Goal: Task Accomplishment & Management: Use online tool/utility

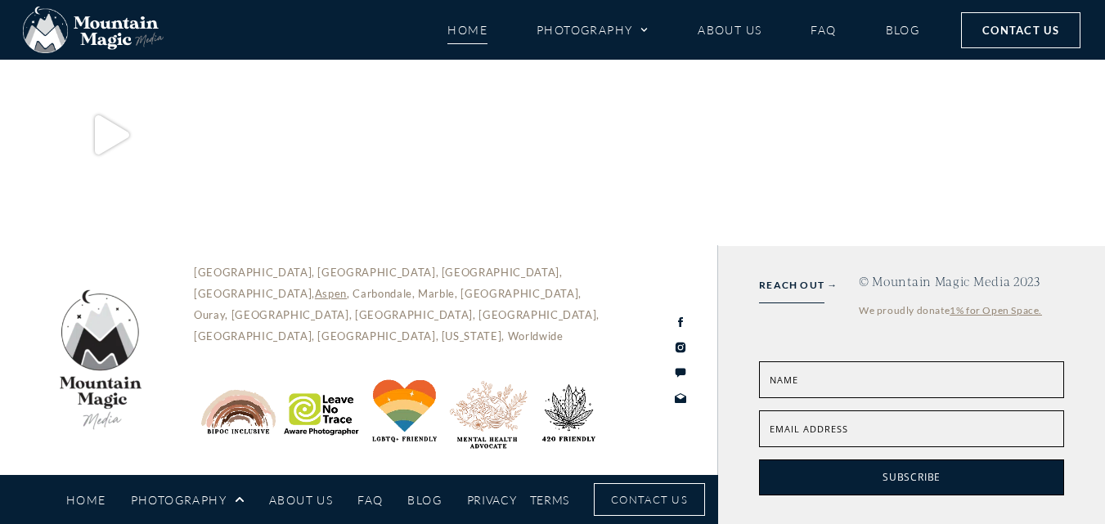
scroll to position [7683, 0]
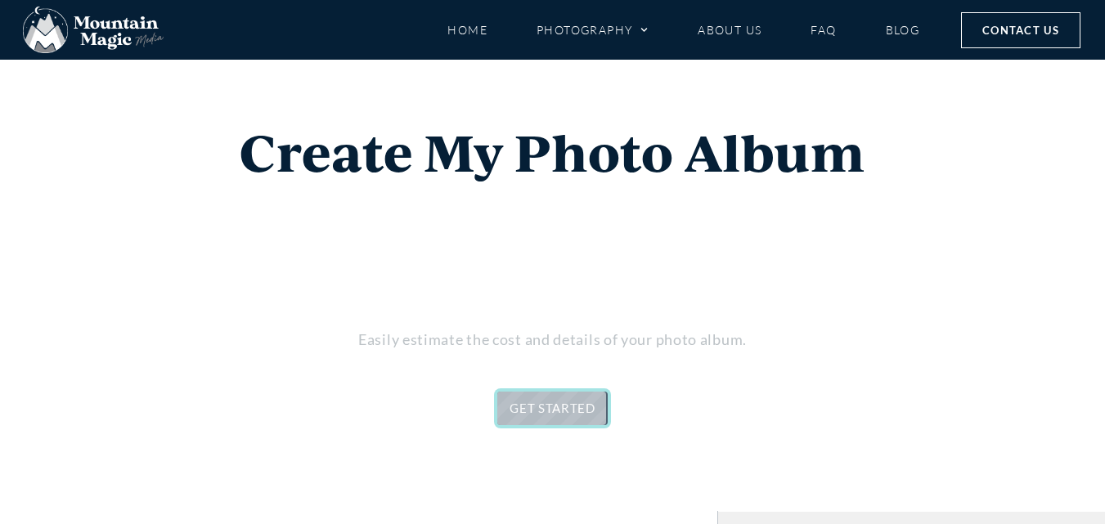
click at [582, 410] on link "GET STARTED" at bounding box center [552, 409] width 110 height 34
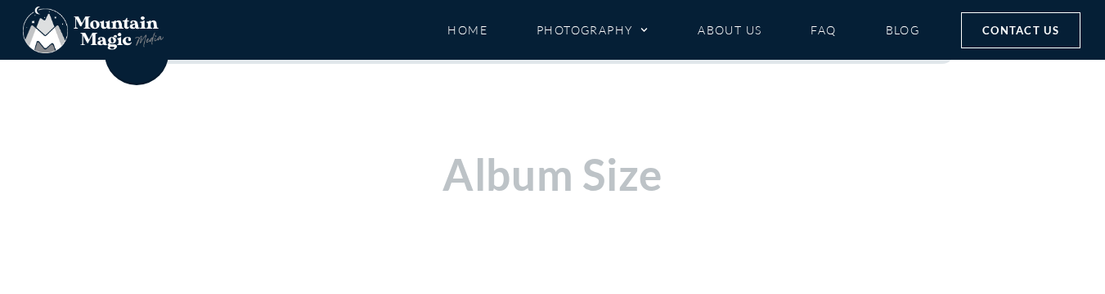
scroll to position [523, 0]
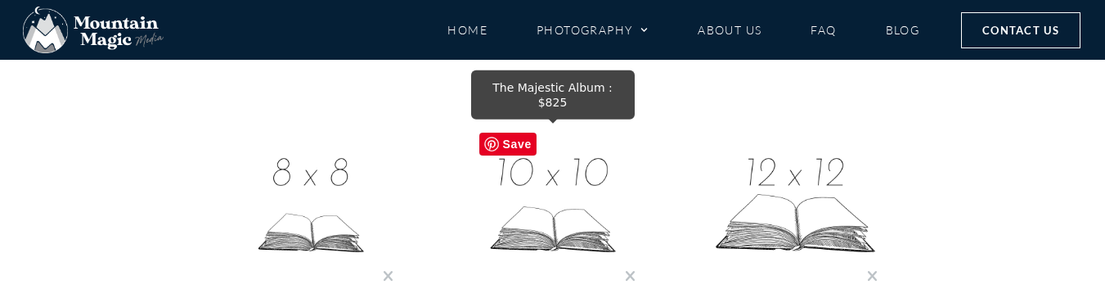
click at [545, 213] on img at bounding box center [553, 206] width 164 height 164
click at [560, 197] on img at bounding box center [553, 206] width 164 height 164
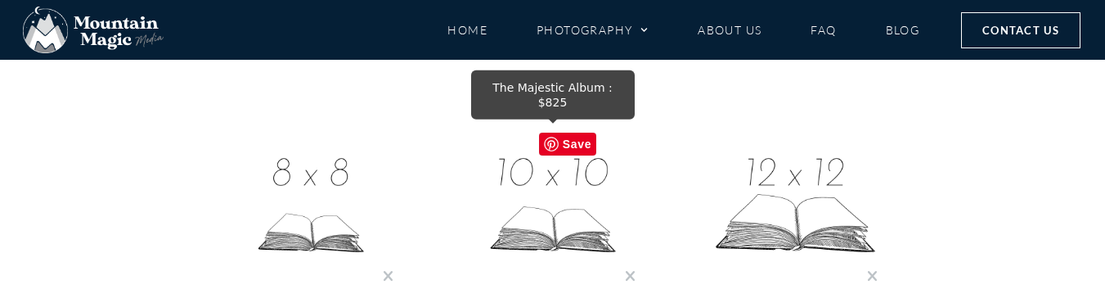
click at [551, 196] on img at bounding box center [553, 206] width 164 height 164
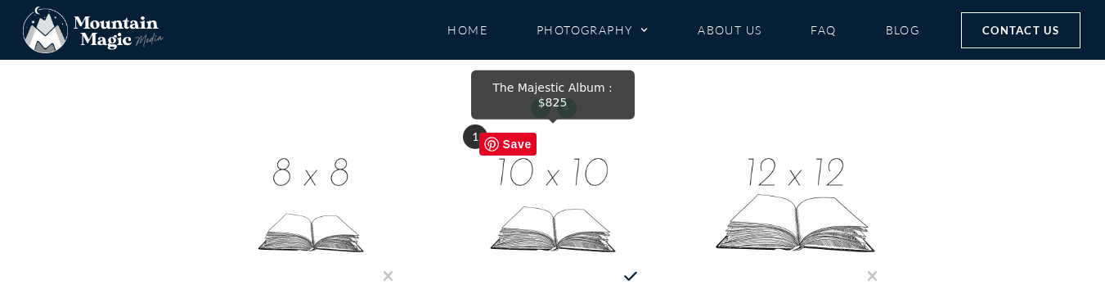
click at [571, 202] on img at bounding box center [553, 206] width 164 height 164
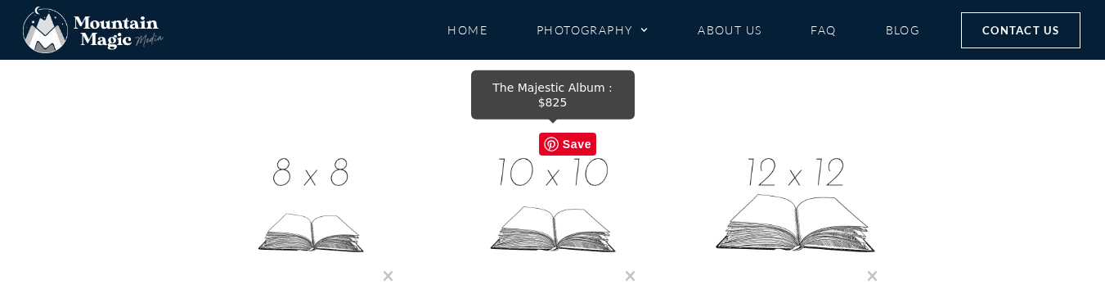
click at [557, 189] on img at bounding box center [553, 206] width 164 height 164
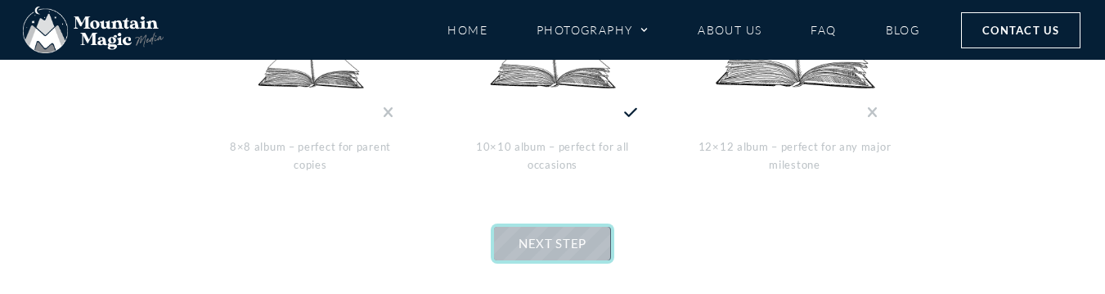
click at [550, 239] on span "NEXT STEP" at bounding box center [553, 243] width 68 height 15
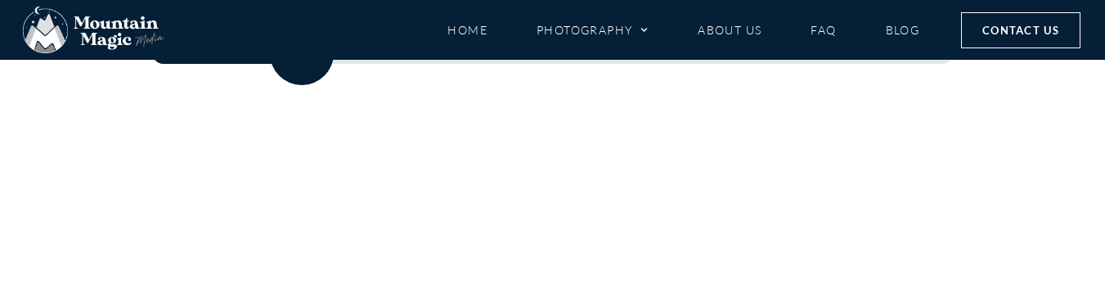
scroll to position [441, 0]
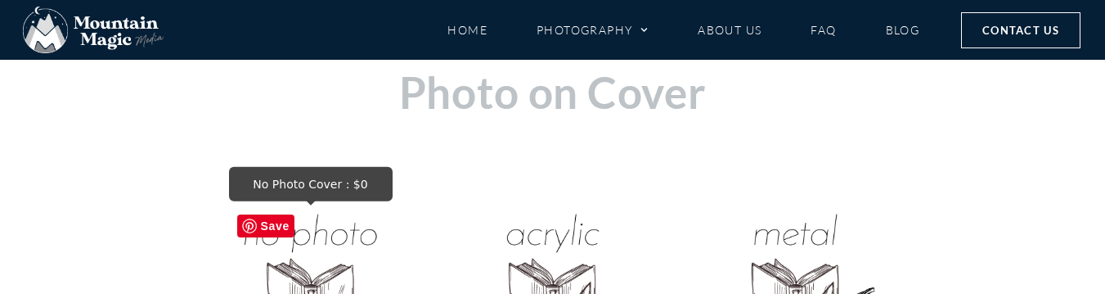
click at [335, 257] on img "No Photo Cover : $0" at bounding box center [311, 288] width 164 height 164
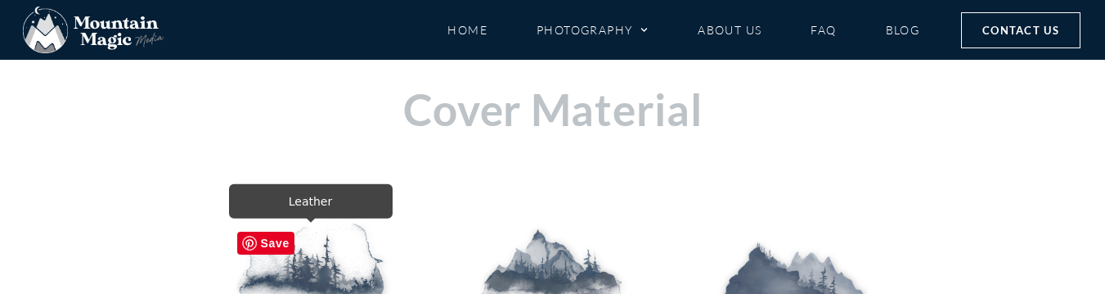
scroll to position [523, 0]
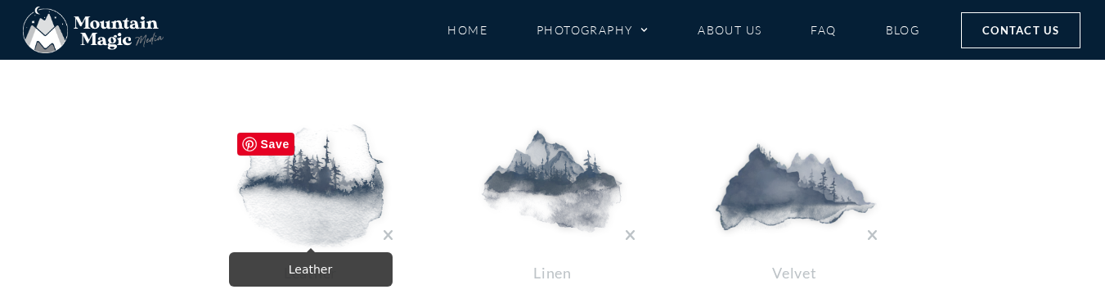
click at [340, 169] on img at bounding box center [311, 185] width 164 height 123
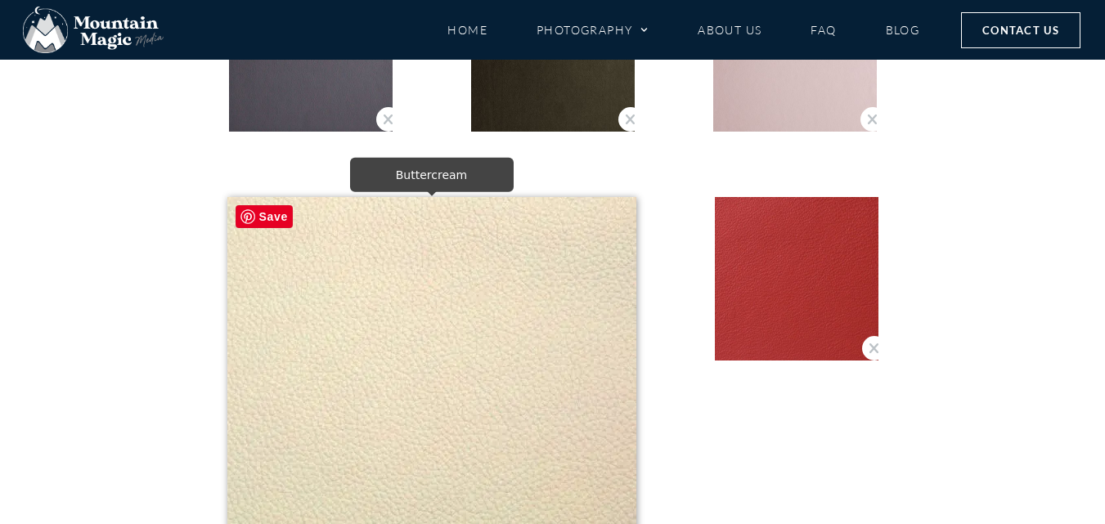
scroll to position [605, 0]
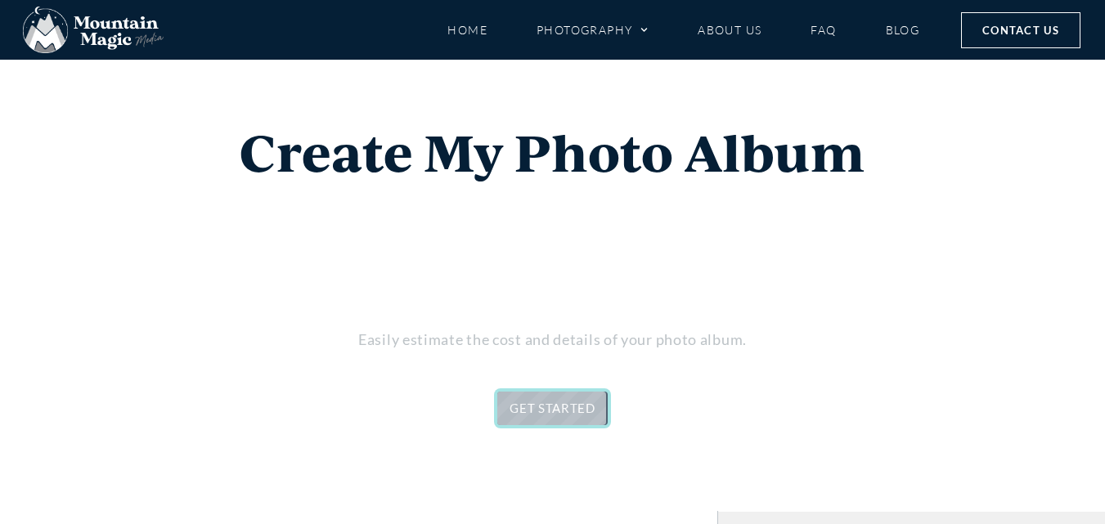
click at [553, 401] on link "GET STARTED" at bounding box center [552, 409] width 110 height 34
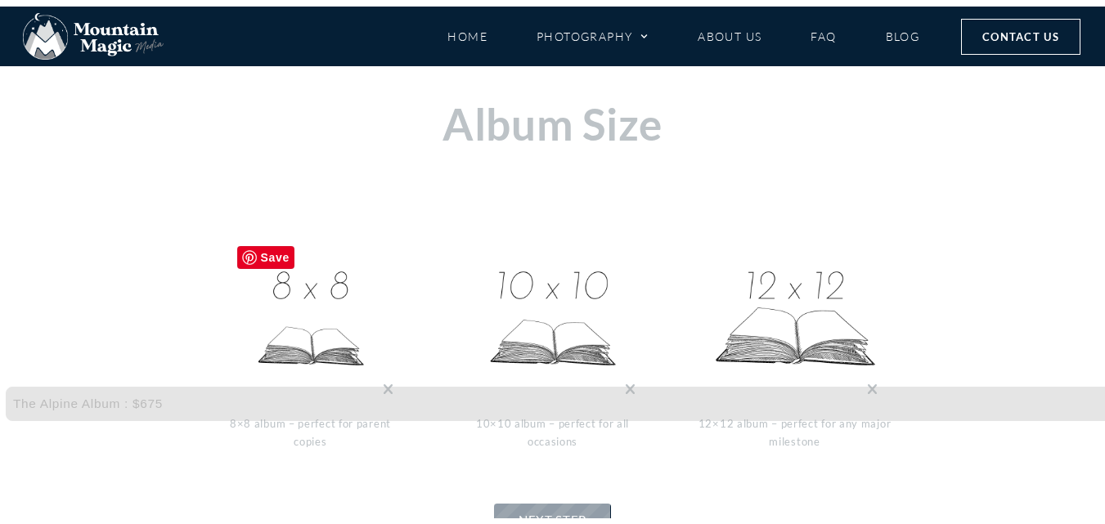
scroll to position [441, 0]
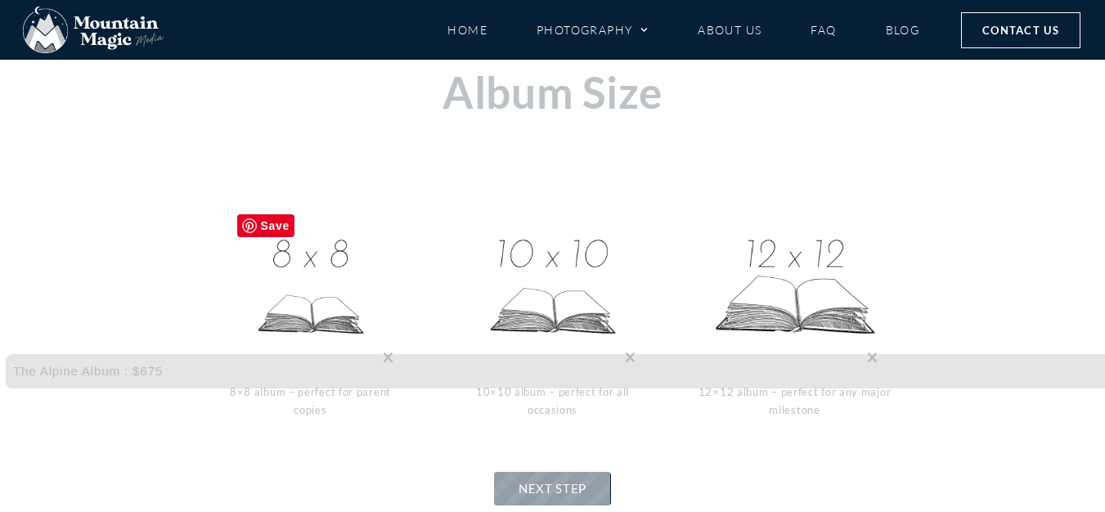
click at [334, 304] on img at bounding box center [311, 288] width 164 height 164
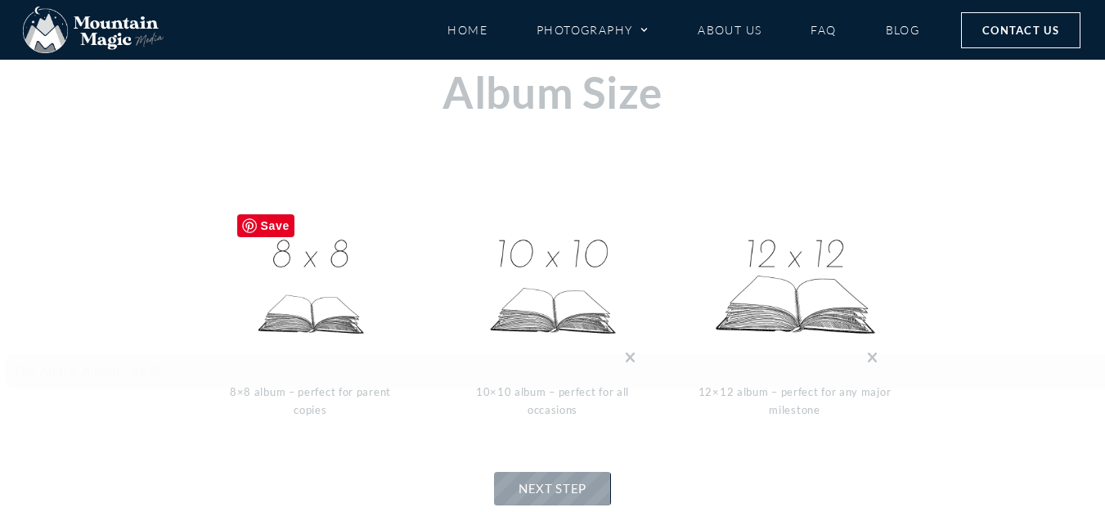
click at [354, 276] on img at bounding box center [311, 288] width 164 height 164
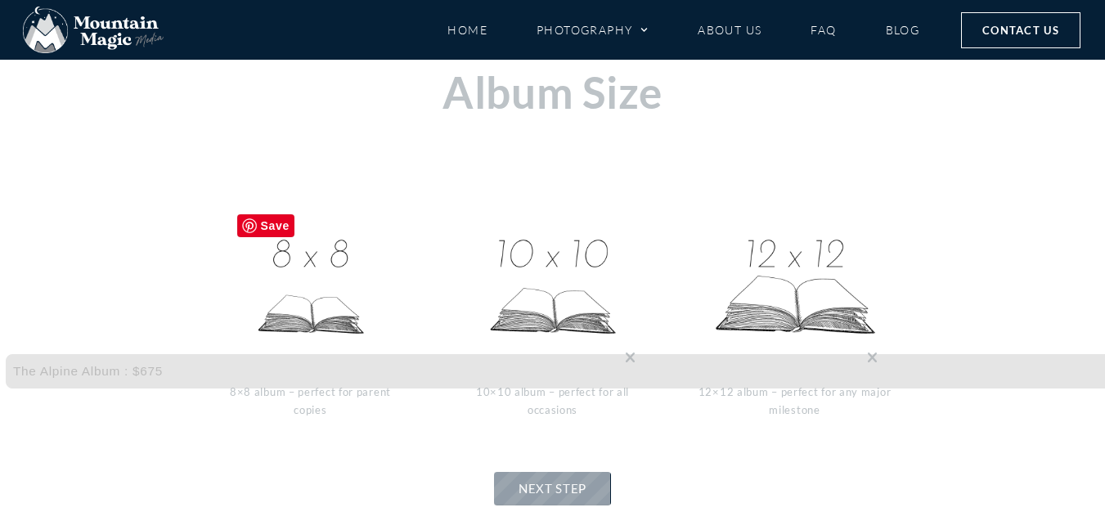
click at [340, 281] on img at bounding box center [311, 288] width 164 height 164
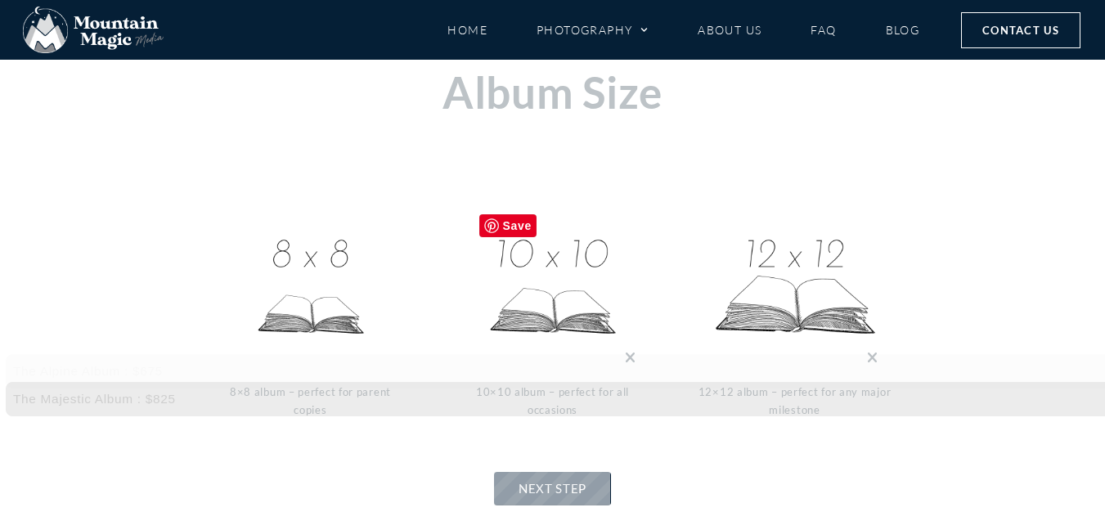
click at [579, 290] on img at bounding box center [553, 288] width 164 height 164
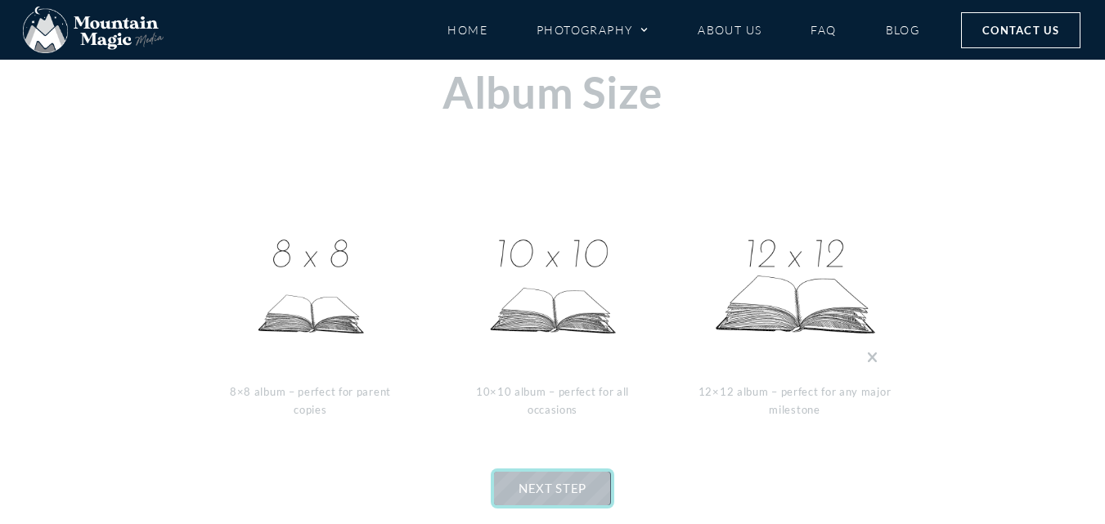
click at [575, 478] on link "NEXT STEP" at bounding box center [552, 489] width 117 height 34
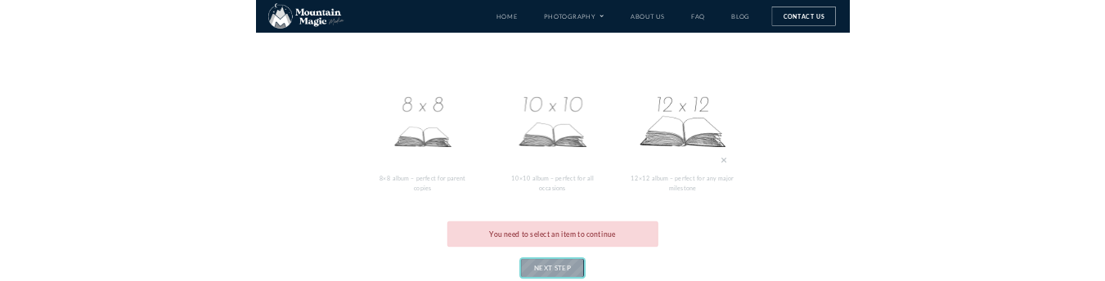
scroll to position [605, 0]
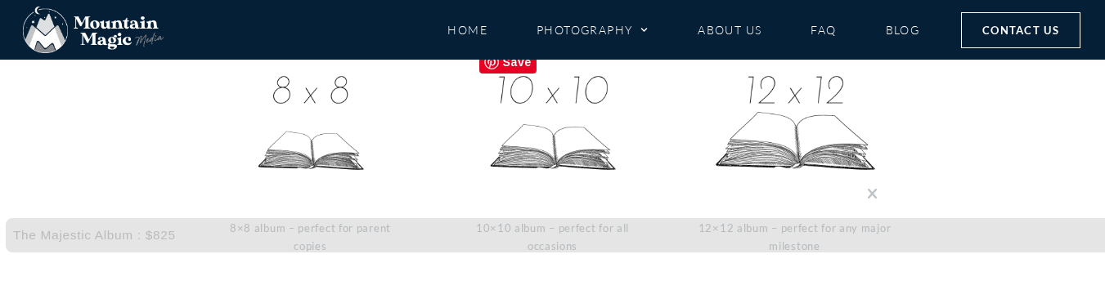
click at [560, 128] on img at bounding box center [553, 125] width 164 height 164
click at [550, 114] on img at bounding box center [553, 125] width 164 height 164
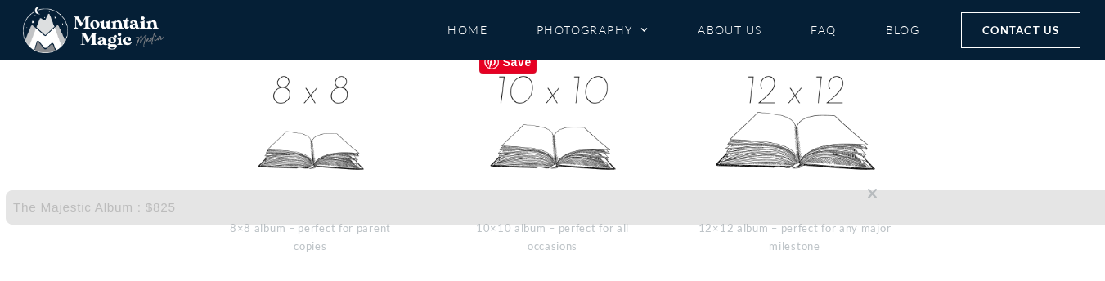
click at [550, 114] on img at bounding box center [553, 125] width 164 height 164
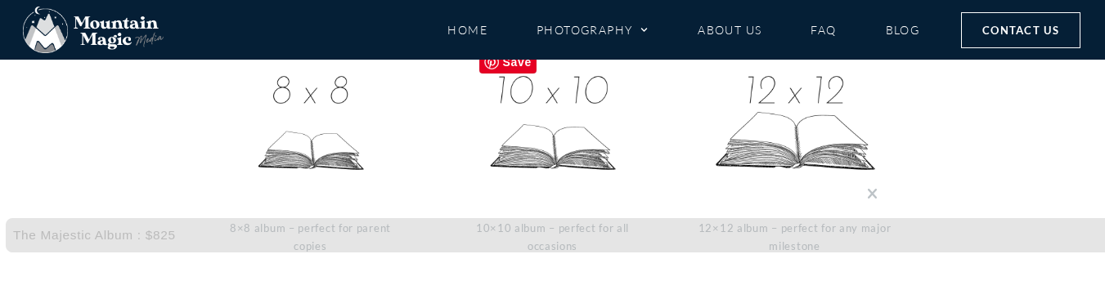
click at [563, 105] on img at bounding box center [553, 125] width 164 height 164
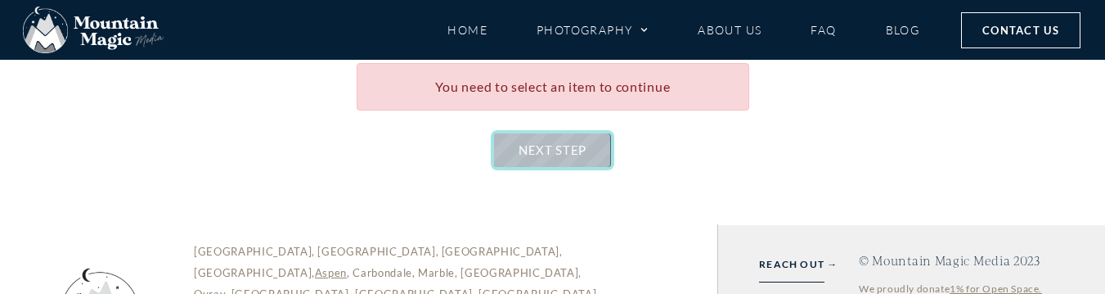
click at [547, 163] on link "NEXT STEP" at bounding box center [552, 150] width 117 height 34
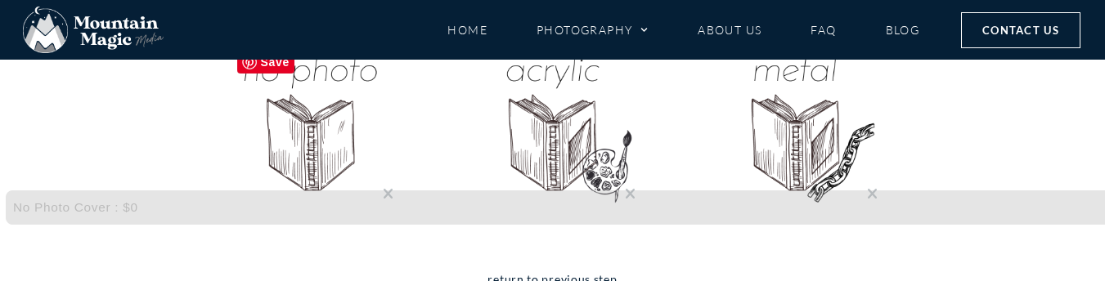
click at [308, 124] on img at bounding box center [311, 125] width 164 height 164
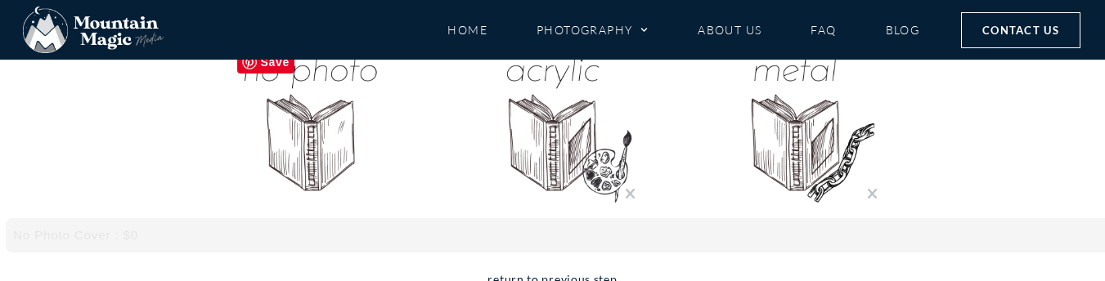
click at [300, 161] on img at bounding box center [311, 125] width 164 height 164
click at [335, 155] on img at bounding box center [311, 125] width 164 height 164
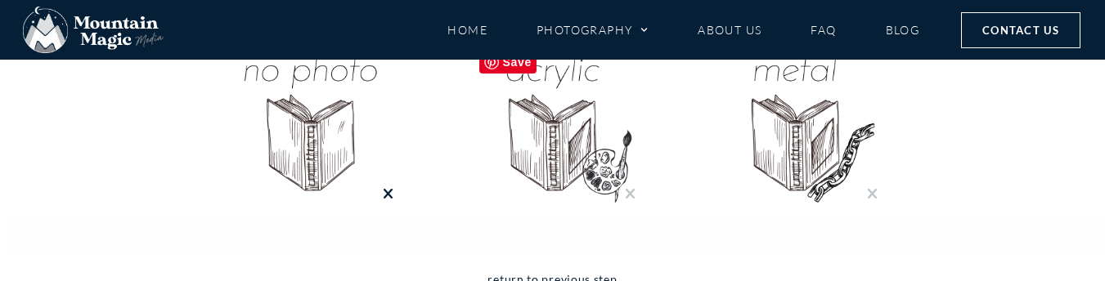
click at [624, 167] on img at bounding box center [553, 125] width 164 height 164
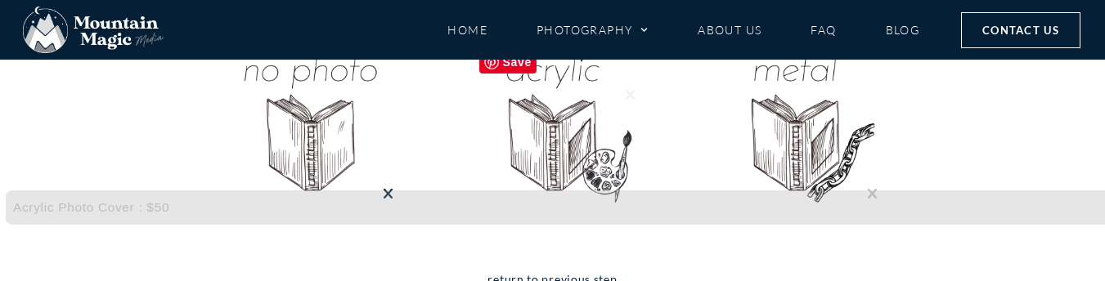
click at [568, 143] on img at bounding box center [553, 125] width 164 height 164
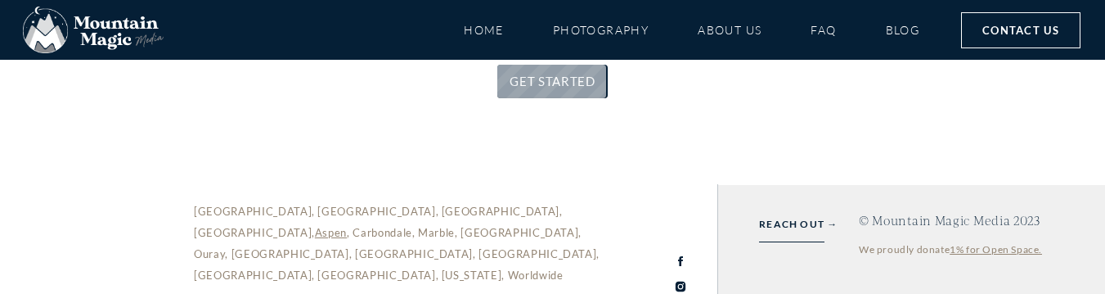
scroll to position [164, 0]
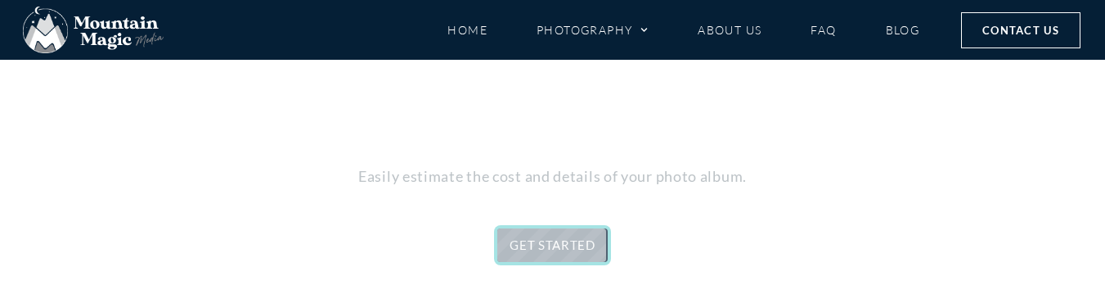
click at [588, 258] on link "GET STARTED" at bounding box center [552, 245] width 110 height 34
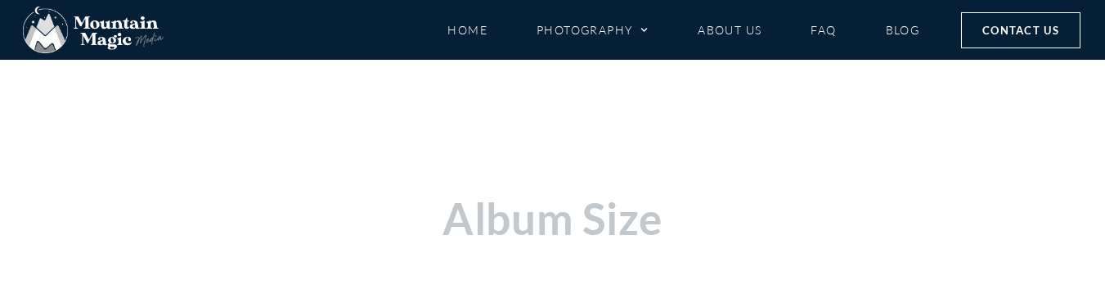
scroll to position [555, 0]
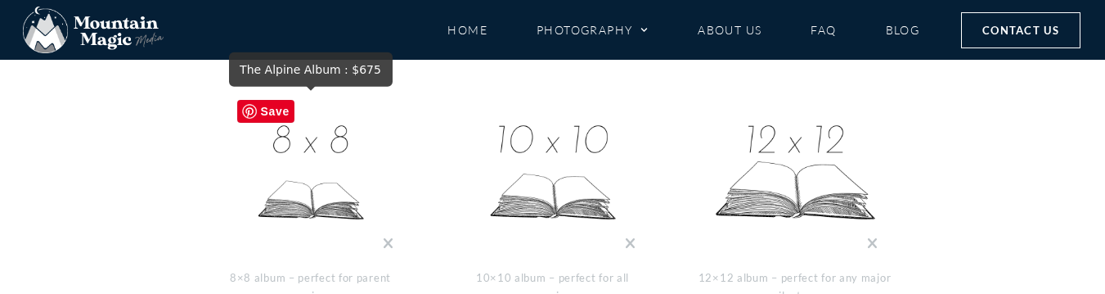
click at [308, 160] on img at bounding box center [311, 174] width 164 height 164
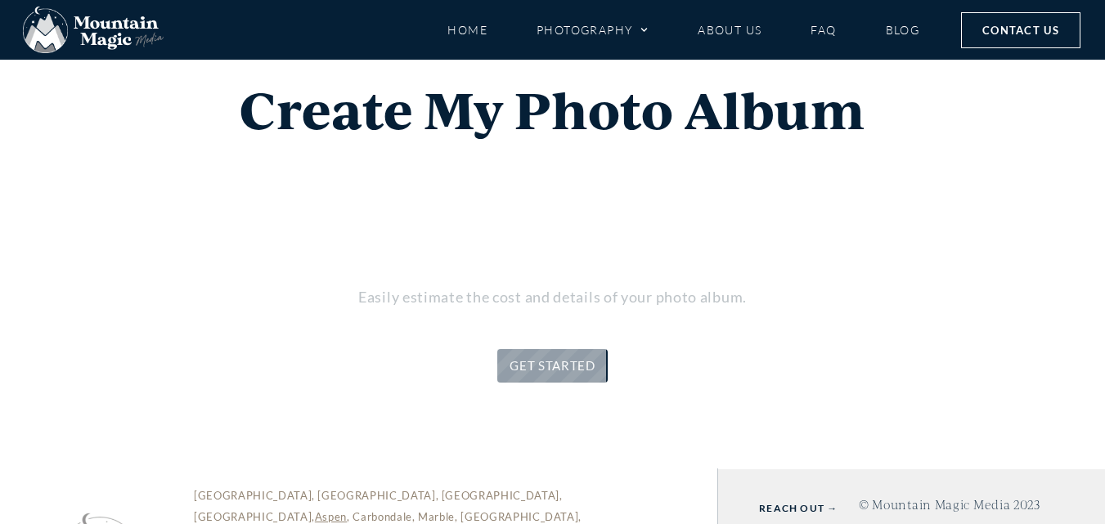
scroll to position [223, 0]
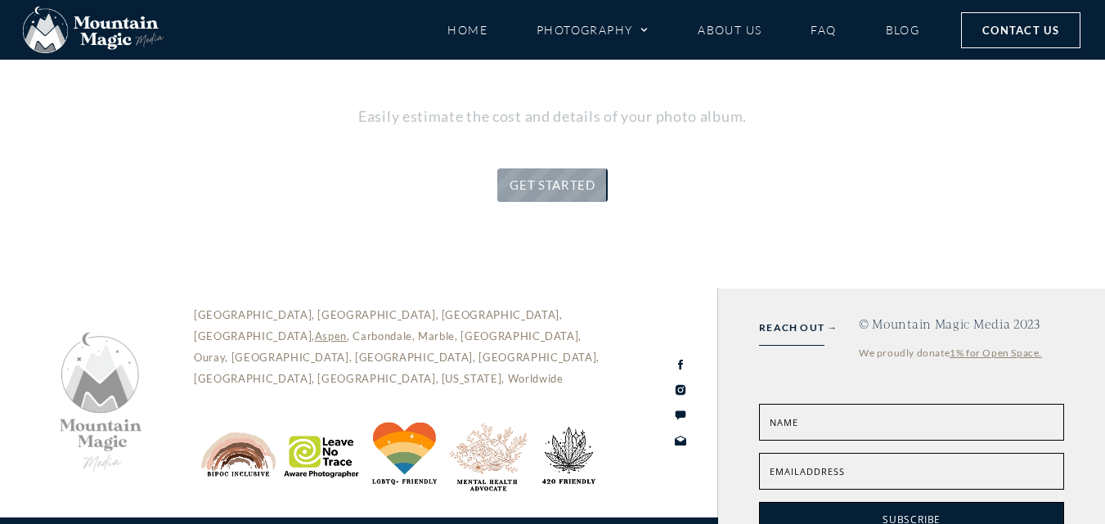
click at [65, 258] on div "Send me my password Your password has been sent by email Make a payment Total t…" at bounding box center [553, 62] width 982 height 452
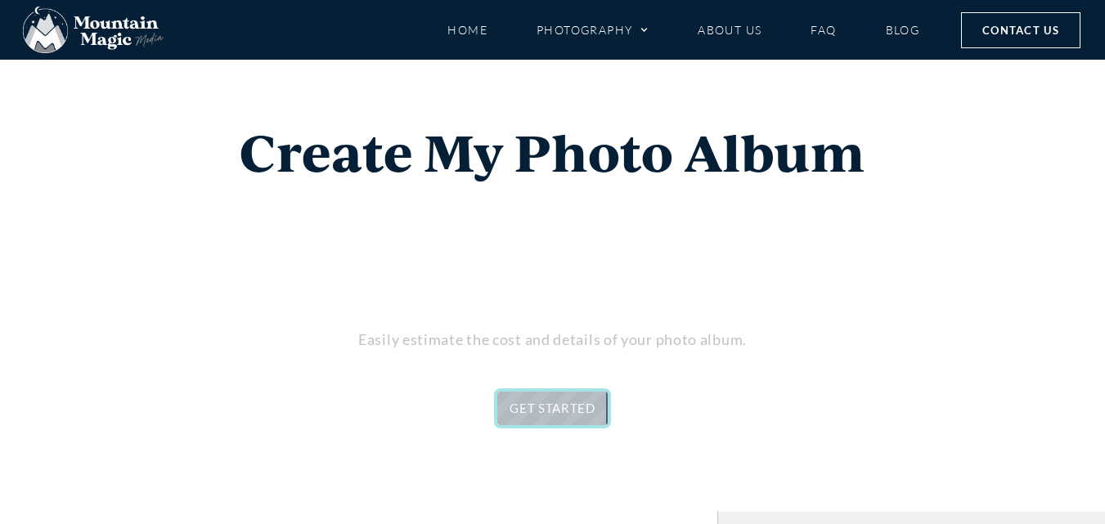
click at [551, 418] on link "GET STARTED" at bounding box center [552, 409] width 110 height 34
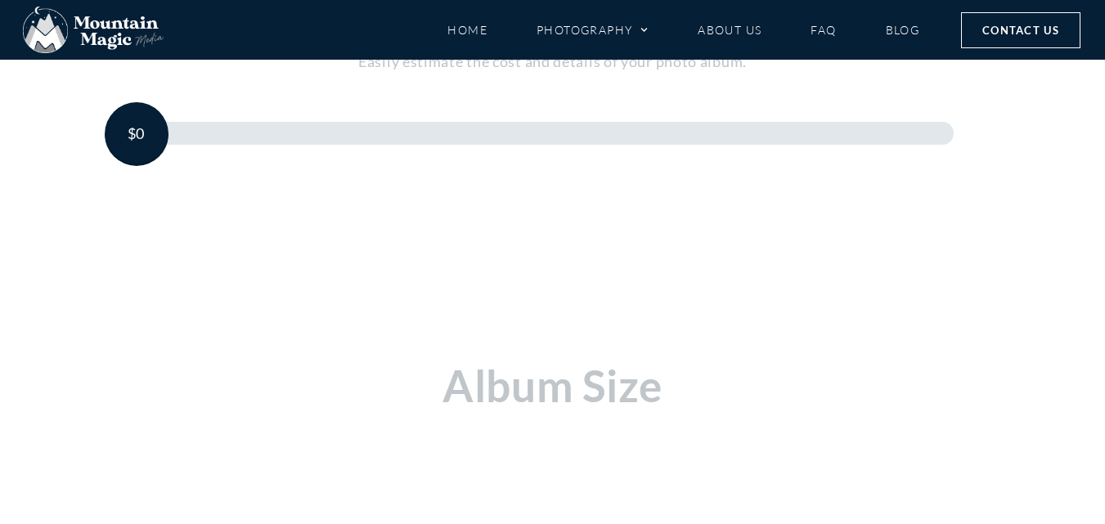
scroll to position [359, 0]
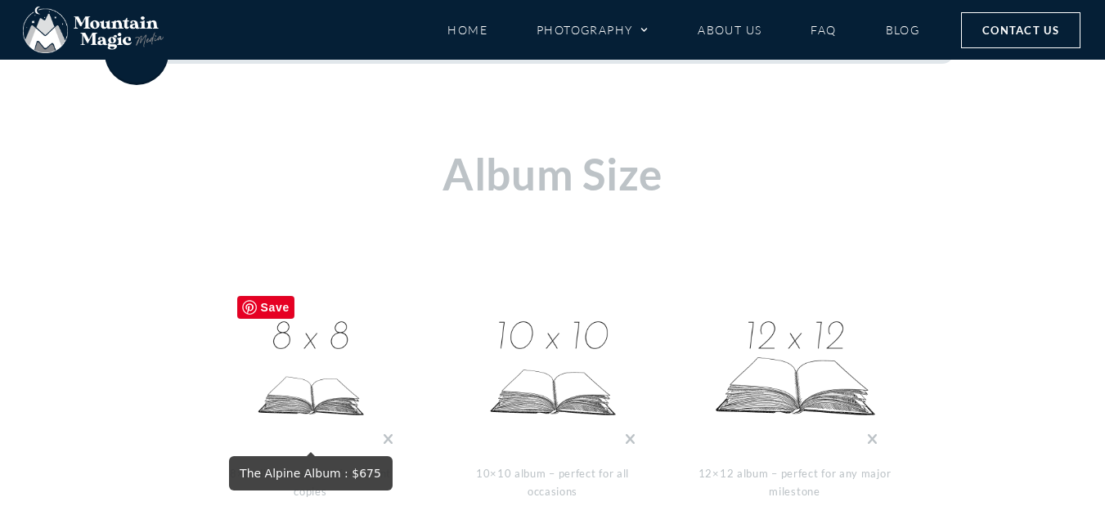
click at [330, 352] on img at bounding box center [311, 370] width 164 height 164
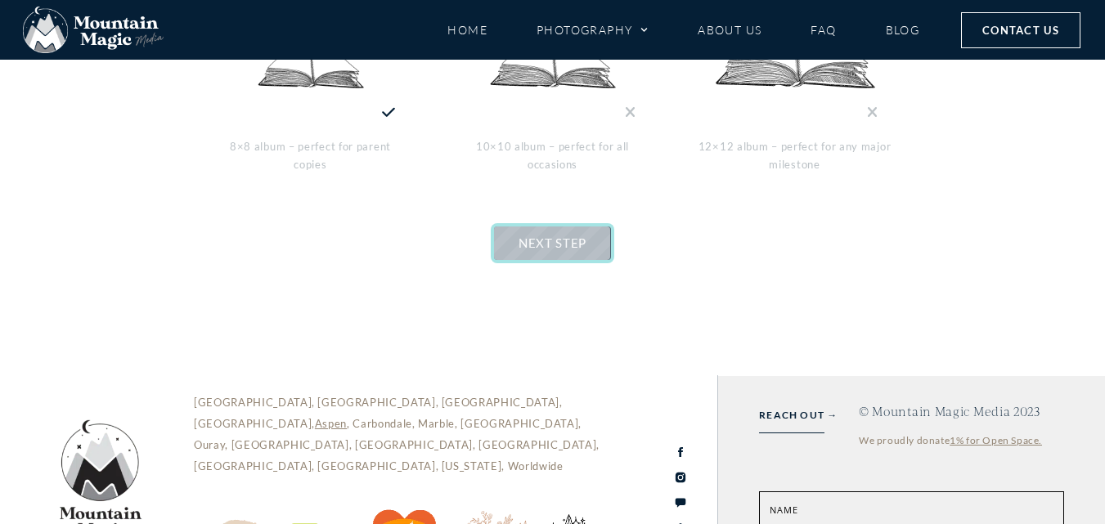
click at [551, 236] on span "NEXT STEP" at bounding box center [553, 243] width 68 height 15
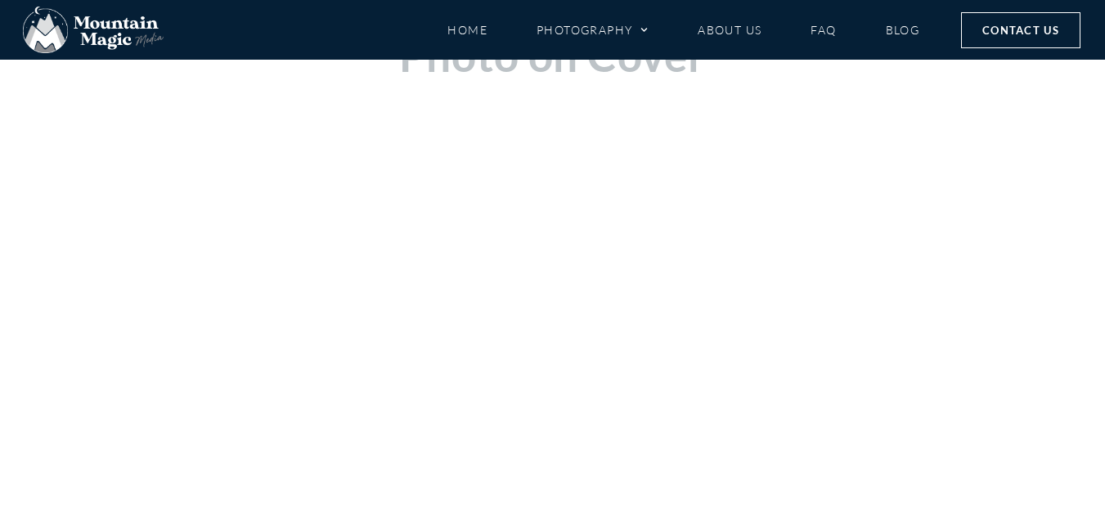
scroll to position [605, 0]
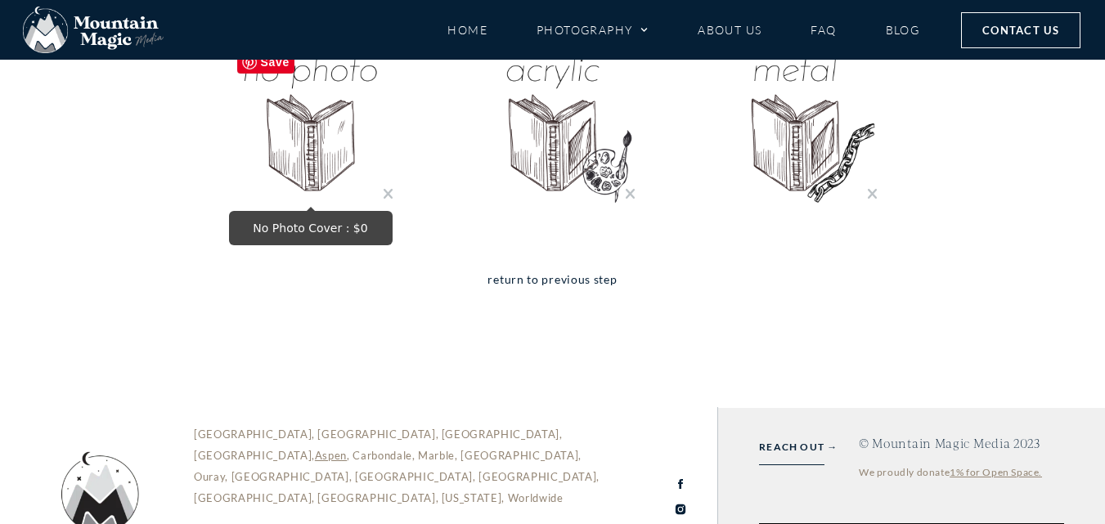
click at [329, 151] on img "No Photo Cover : $0" at bounding box center [311, 125] width 164 height 164
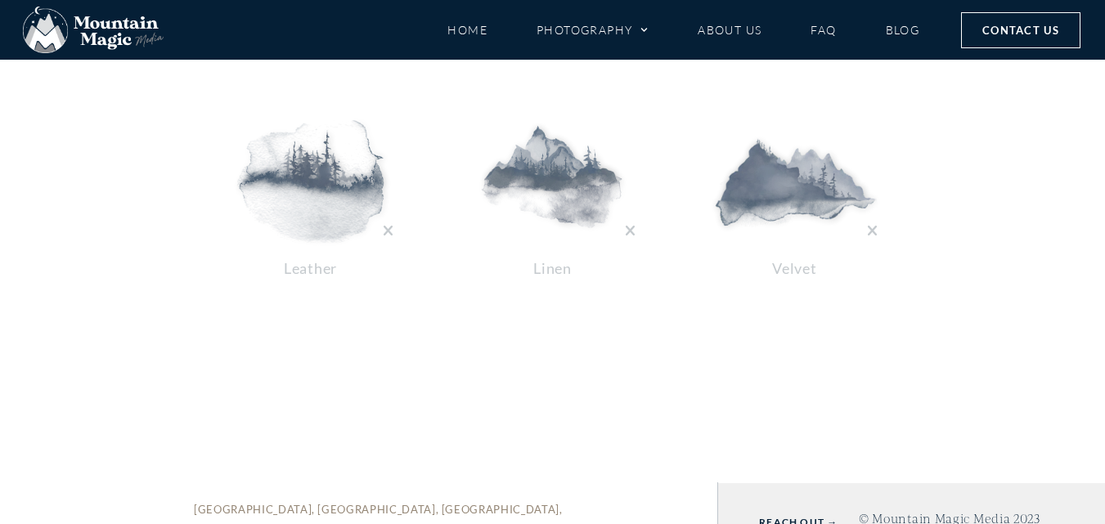
scroll to position [523, 0]
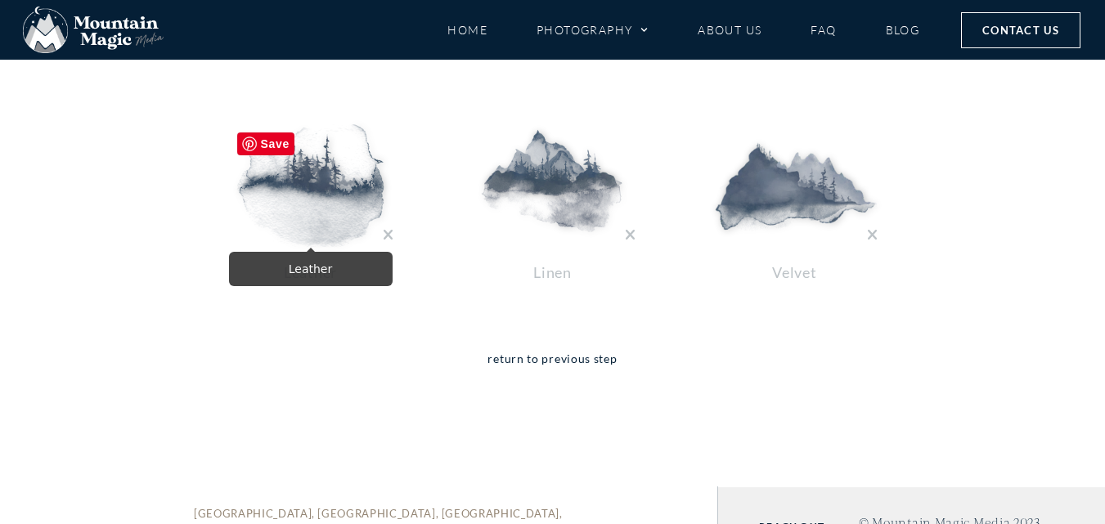
click at [307, 151] on img at bounding box center [311, 185] width 164 height 123
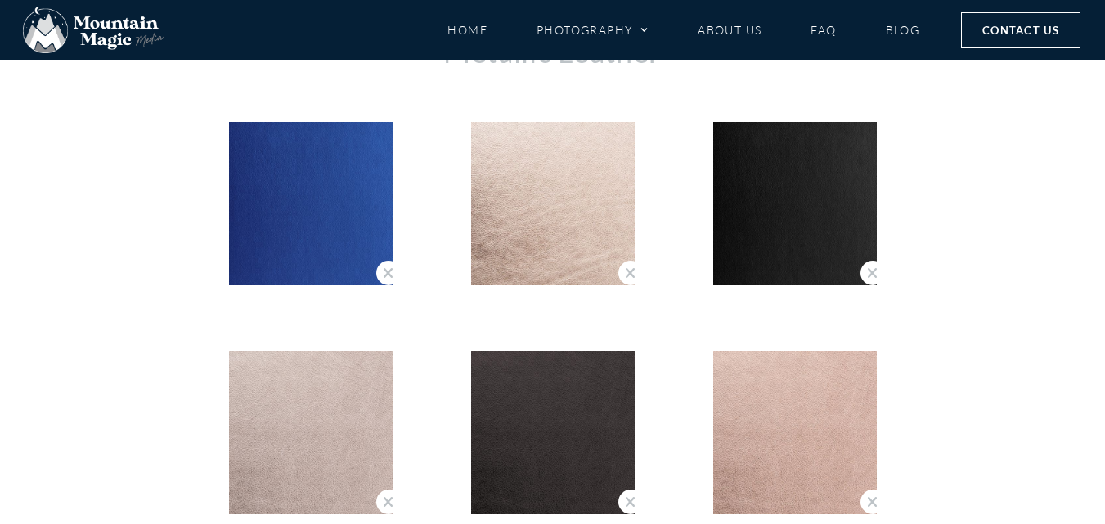
scroll to position [5996, 0]
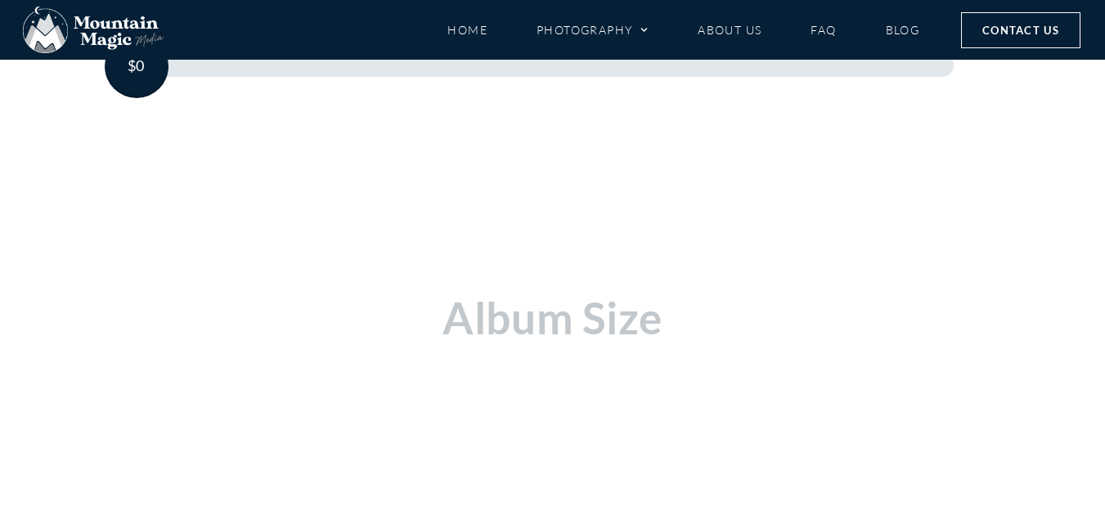
scroll to position [435, 0]
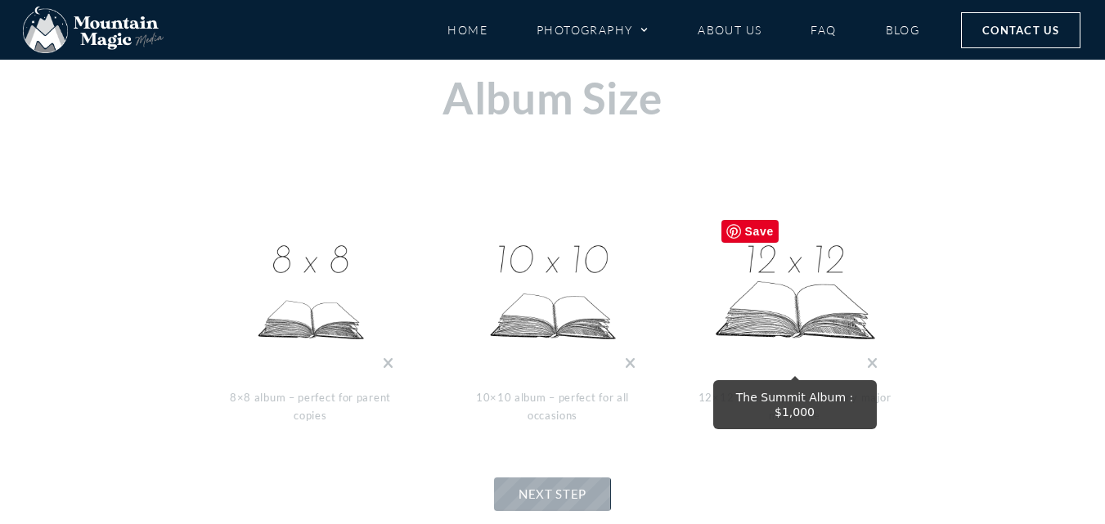
click at [856, 313] on img at bounding box center [795, 294] width 164 height 164
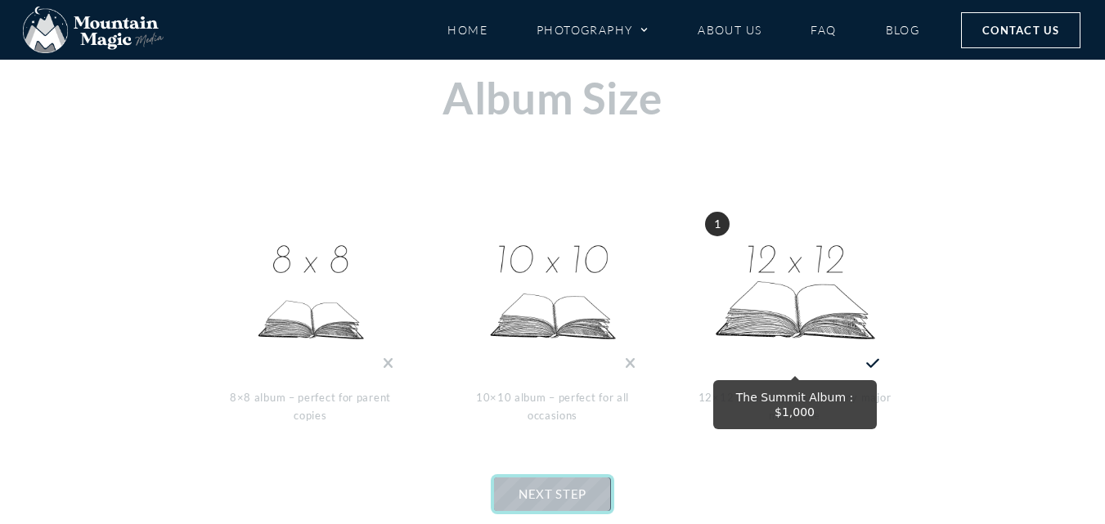
click at [558, 497] on span "NEXT STEP" at bounding box center [553, 494] width 68 height 15
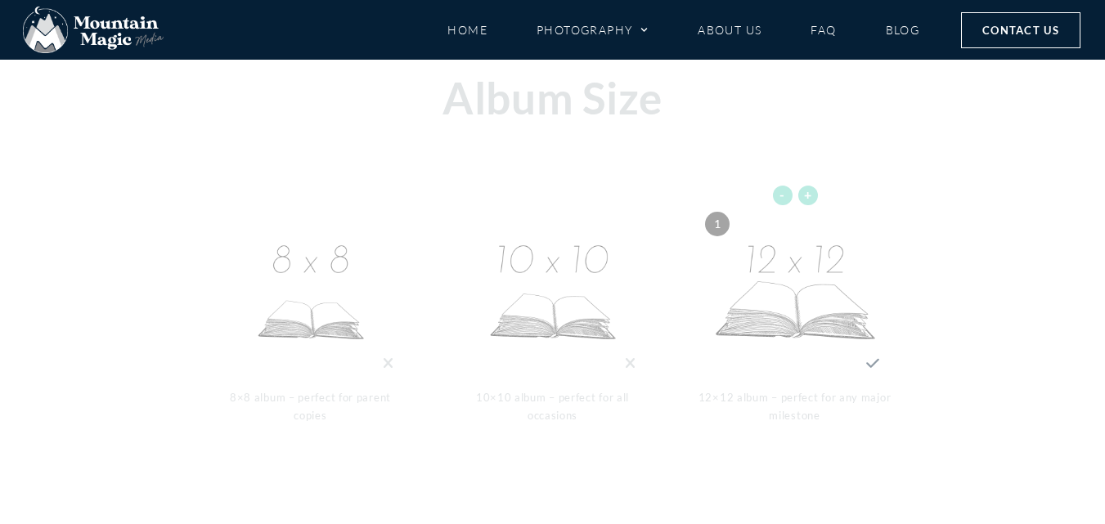
scroll to position [359, 0]
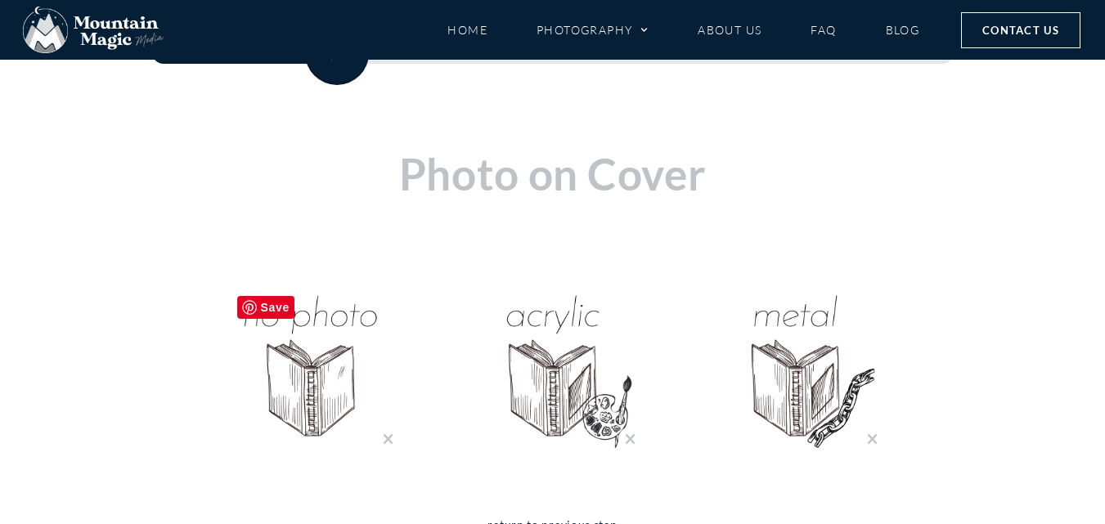
click at [308, 346] on img "No Photo Cover : $0" at bounding box center [311, 370] width 164 height 164
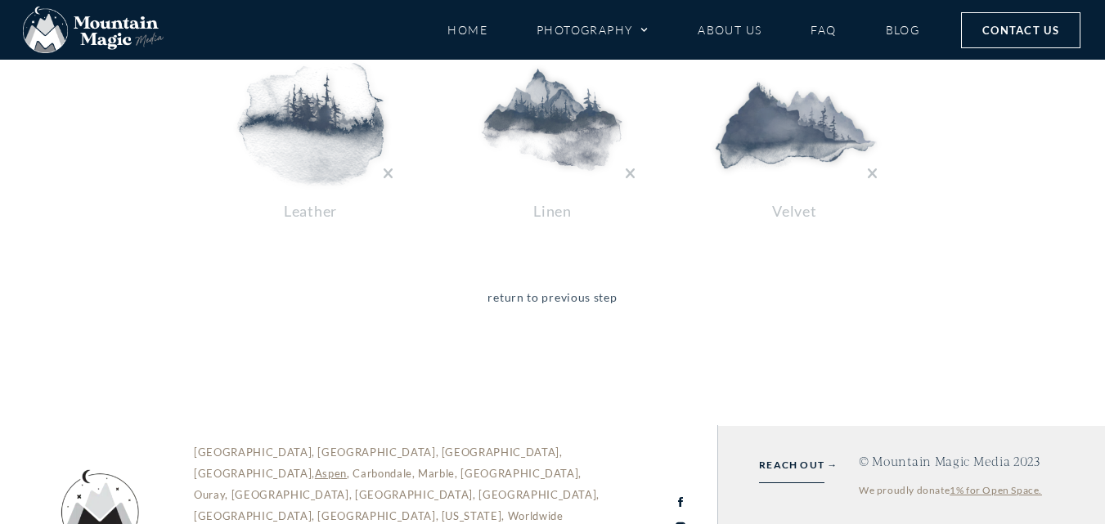
scroll to position [523, 0]
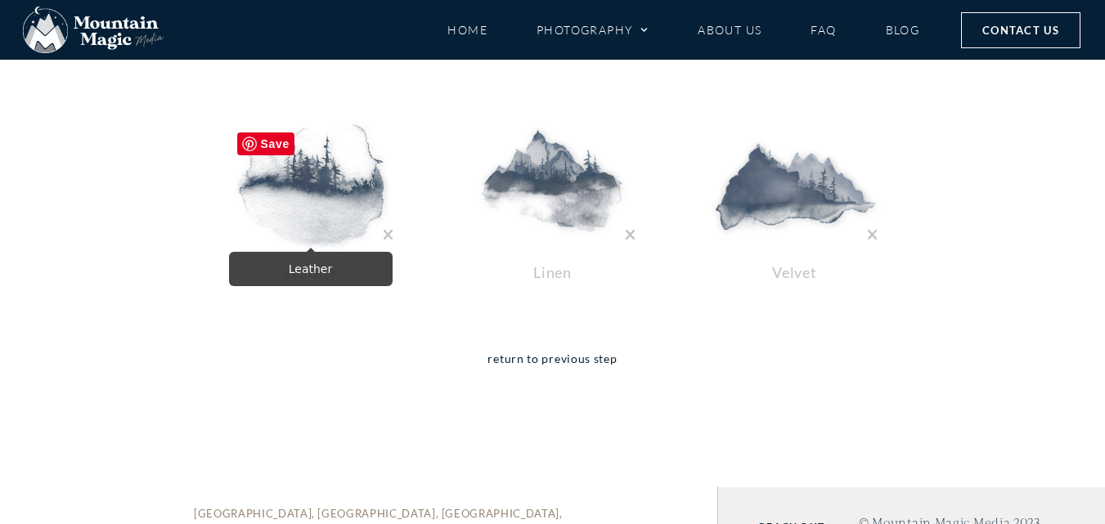
click at [332, 237] on img at bounding box center [311, 185] width 164 height 123
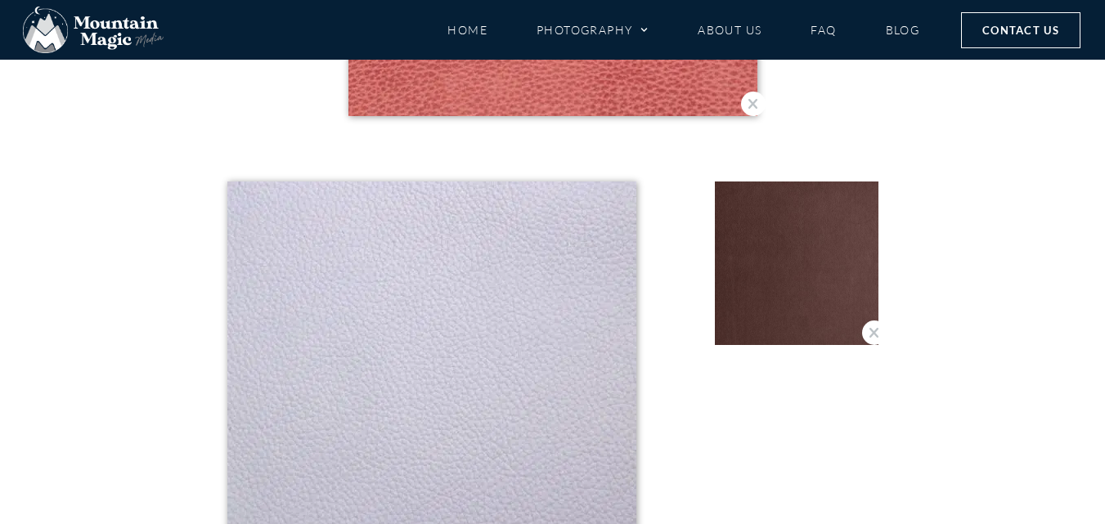
scroll to position [1832, 0]
